Goal: Obtain resource: Download file/media

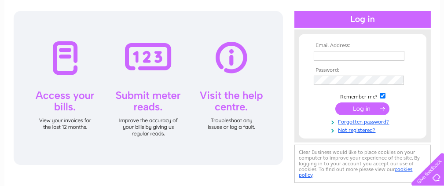
type input "[PERSON_NAME][EMAIL_ADDRESS][DOMAIN_NAME]"
click at [374, 109] on input "submit" at bounding box center [362, 108] width 54 height 12
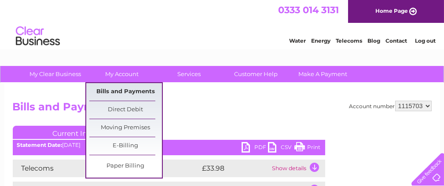
click at [124, 91] on link "Bills and Payments" at bounding box center [125, 92] width 73 height 18
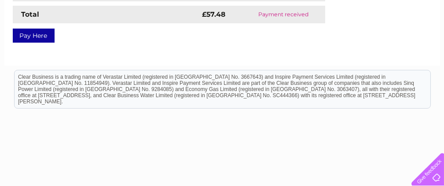
scroll to position [132, 0]
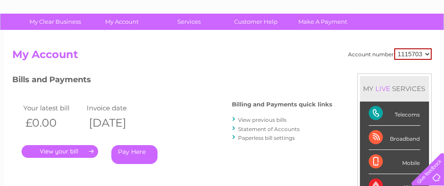
scroll to position [88, 0]
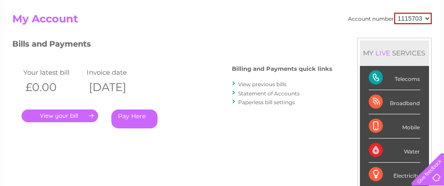
click at [252, 82] on link "View previous bills" at bounding box center [262, 84] width 48 height 7
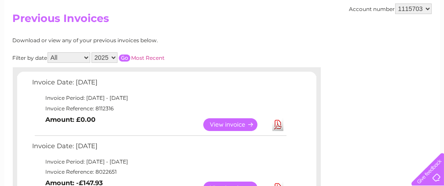
scroll to position [88, 0]
click at [224, 124] on link "View" at bounding box center [235, 125] width 65 height 13
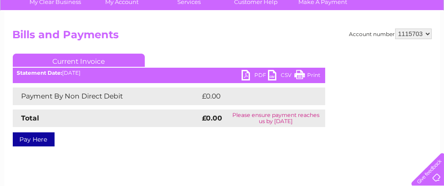
scroll to position [88, 0]
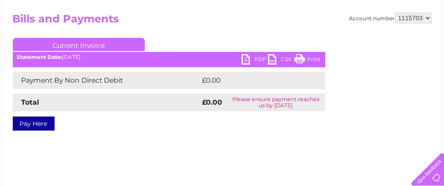
click at [245, 61] on link "PDF" at bounding box center [254, 60] width 26 height 13
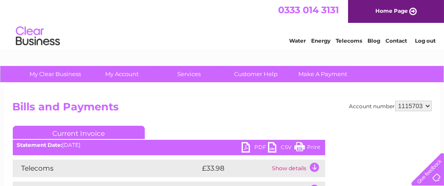
click at [35, 34] on img at bounding box center [37, 36] width 45 height 27
click at [34, 29] on img at bounding box center [37, 36] width 45 height 27
click at [413, 10] on link "Home Page" at bounding box center [396, 11] width 96 height 23
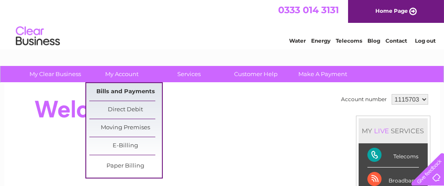
click at [129, 92] on link "Bills and Payments" at bounding box center [125, 92] width 73 height 18
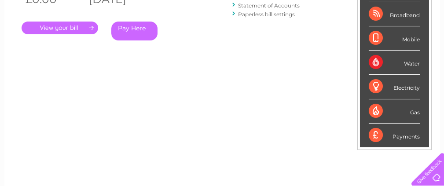
scroll to position [132, 0]
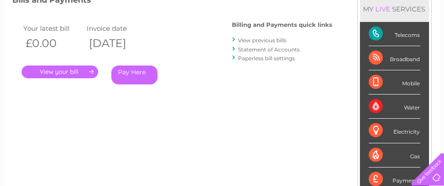
click at [256, 49] on link "Statement of Accounts" at bounding box center [269, 49] width 62 height 7
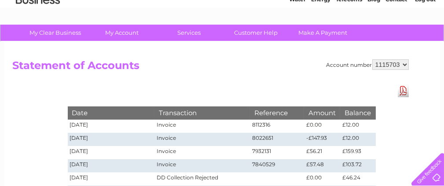
scroll to position [88, 0]
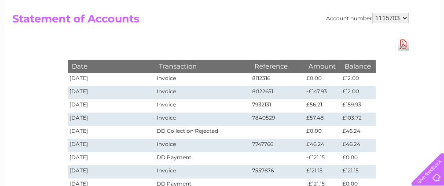
click at [405, 45] on link "Download Pdf" at bounding box center [403, 44] width 11 height 13
